Goal: Check status

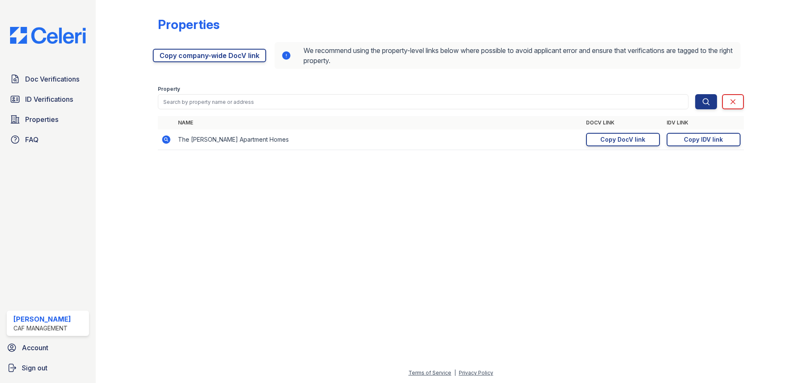
click at [382, 382] on html "Doc Verifications ID Verifications Properties FAQ [PERSON_NAME] CAF Management …" at bounding box center [403, 191] width 806 height 383
click at [58, 99] on span "ID Verifications" at bounding box center [49, 99] width 48 height 10
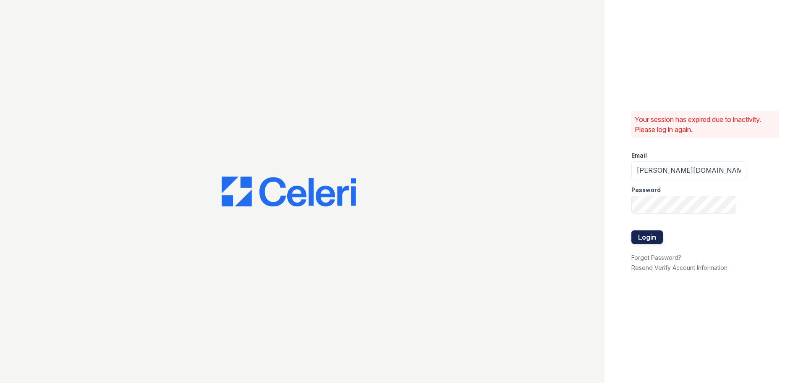
click at [659, 235] on button "Login" at bounding box center [647, 236] width 31 height 13
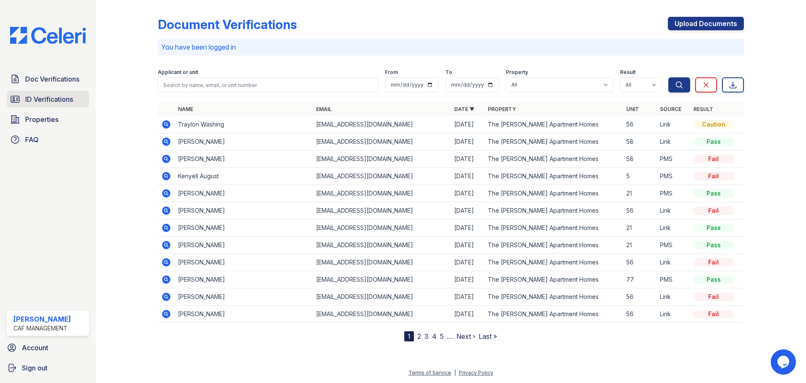
click at [45, 100] on span "ID Verifications" at bounding box center [49, 99] width 48 height 10
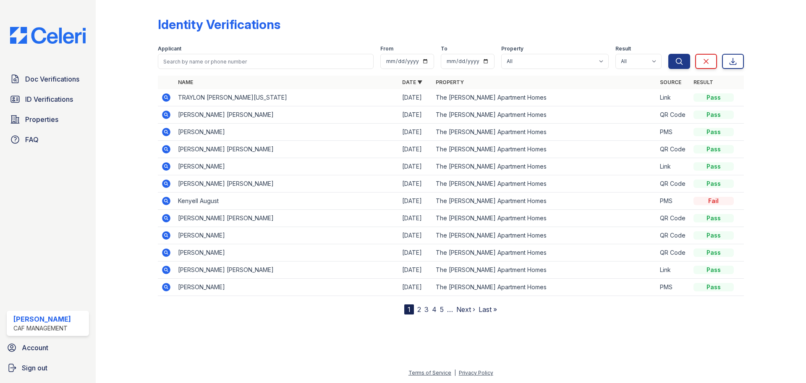
click at [167, 164] on icon at bounding box center [166, 166] width 8 height 8
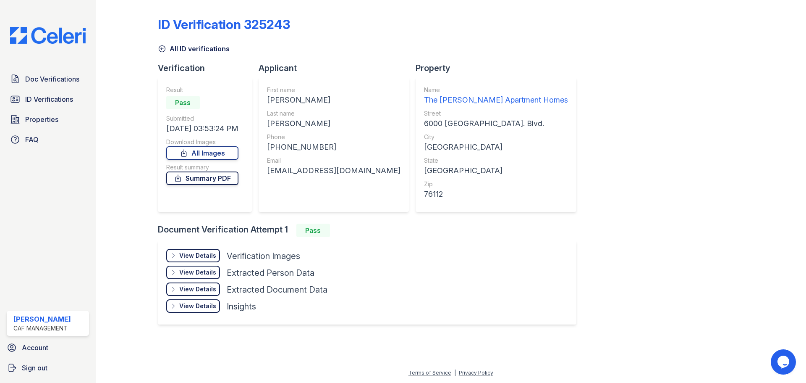
click at [198, 180] on link "Summary PDF" at bounding box center [202, 177] width 72 height 13
click at [227, 149] on link "All Images" at bounding box center [202, 152] width 72 height 13
click at [235, 178] on link "Summary PDF" at bounding box center [202, 177] width 72 height 13
